Goal: Information Seeking & Learning: Learn about a topic

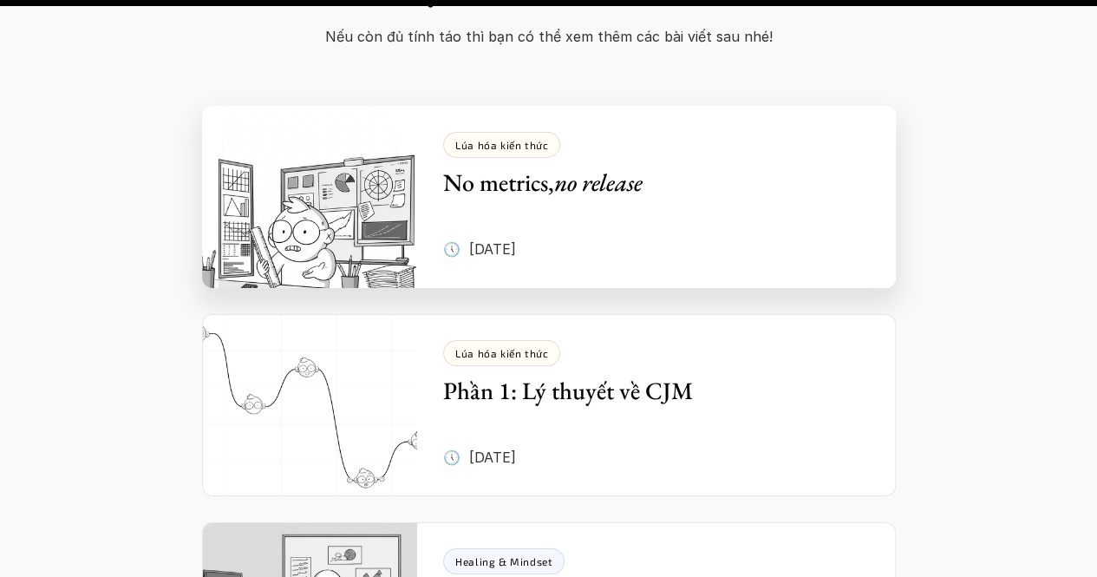
scroll to position [9621, 0]
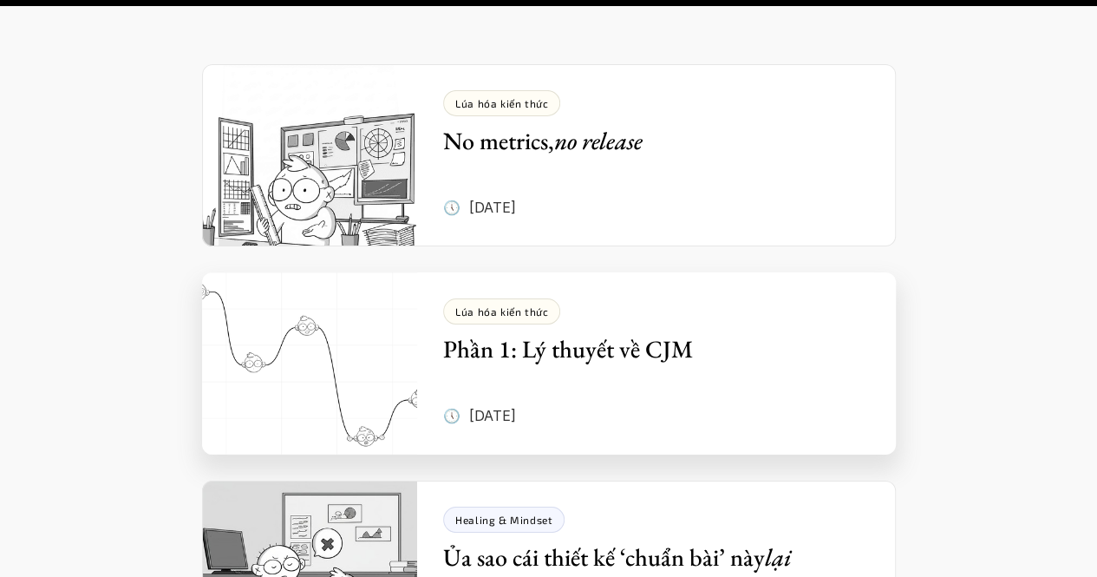
click at [451, 412] on div "Lúa hóa kiến thức Phần 1: Lý thuyết về CJM 🕔 [DATE]" at bounding box center [669, 363] width 453 height 182
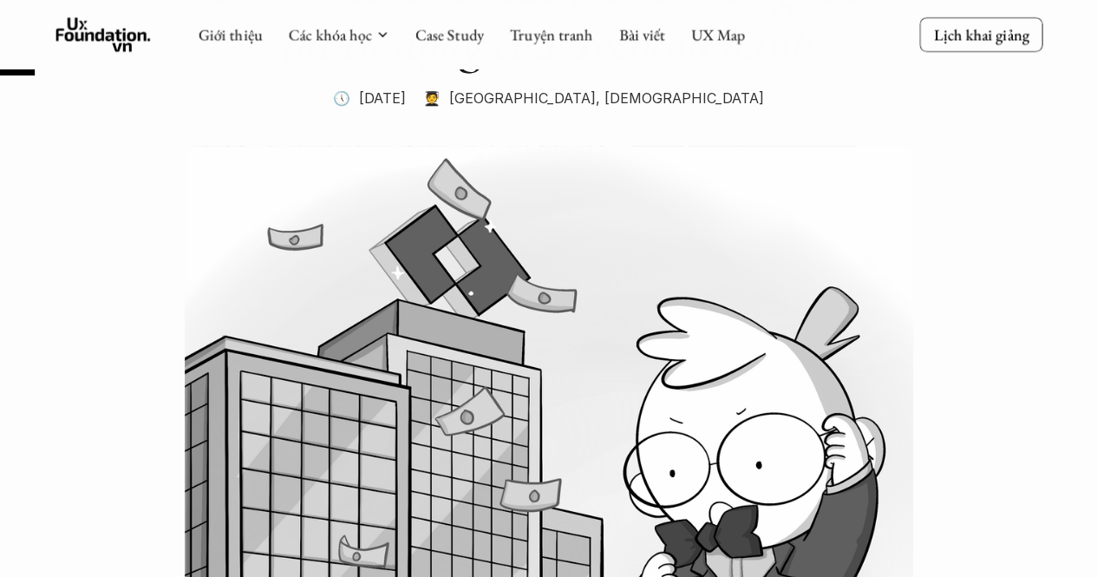
scroll to position [203, 0]
